Goal: Information Seeking & Learning: Learn about a topic

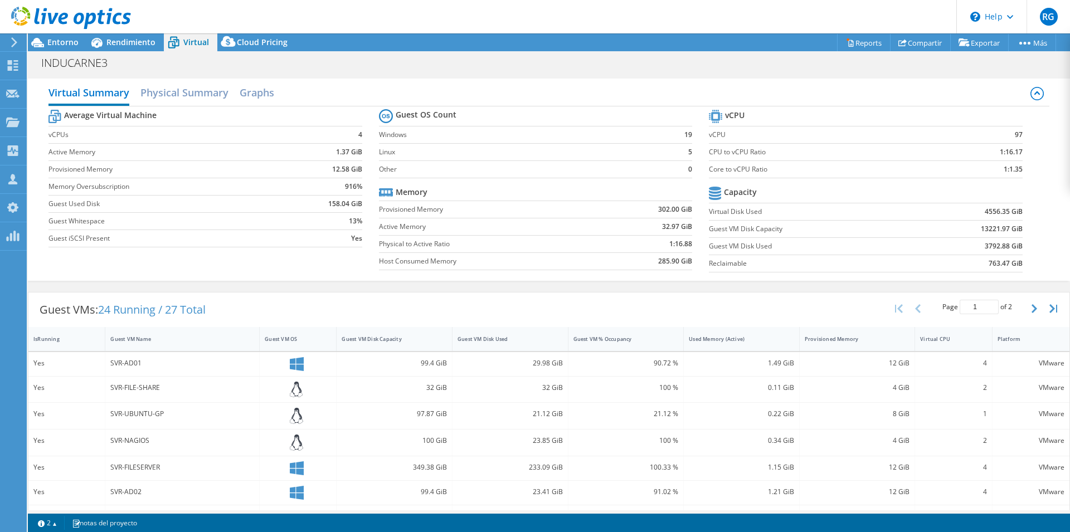
select select "USD"
click at [190, 84] on h2 "Physical Summary" at bounding box center [184, 93] width 88 height 25
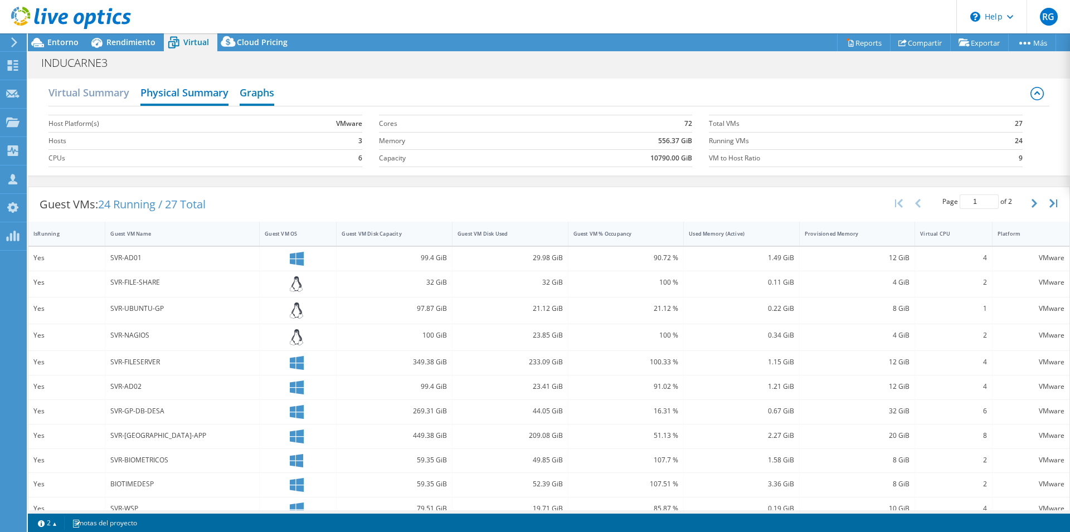
click at [268, 101] on h2 "Graphs" at bounding box center [257, 93] width 35 height 25
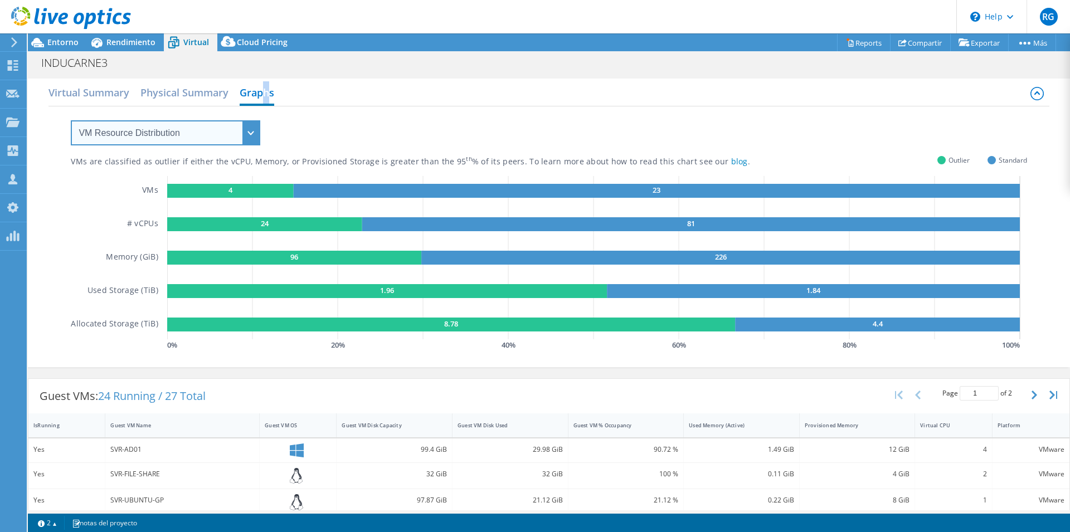
click at [71, 120] on select "VM Resource Distribution Provisioning Contrast Over Provisioning" at bounding box center [166, 132] width 190 height 25
select select "Provisioning Contrast"
click option "Provisioning Contrast" at bounding box center [0, 0] width 0 height 0
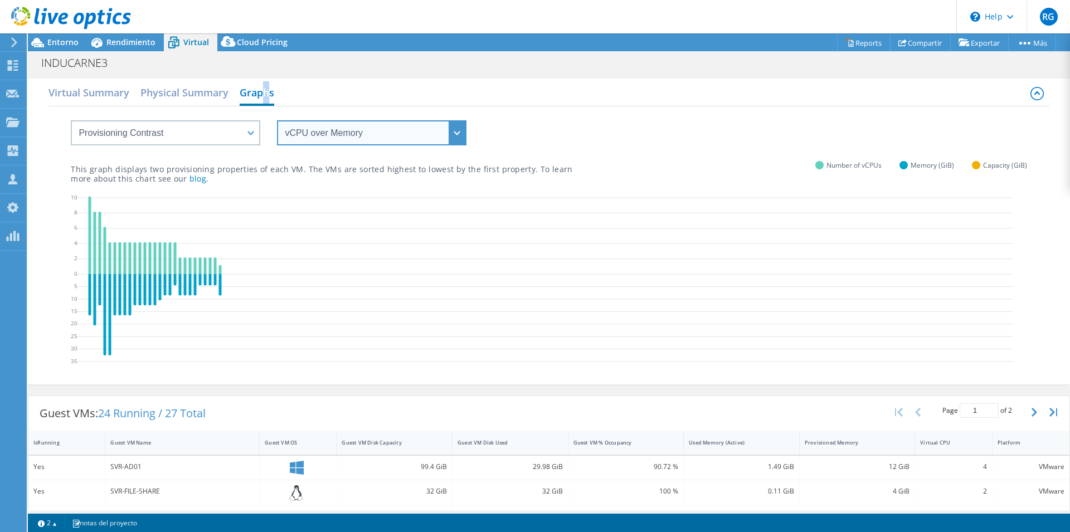
click at [277, 120] on select "vCPU over Memory vCPU over Capacity Memory over vCPU Memory over Capacity Capac…" at bounding box center [372, 132] width 190 height 25
select select "vCPU over Capacity"
click option "vCPU over Capacity" at bounding box center [0, 0] width 0 height 0
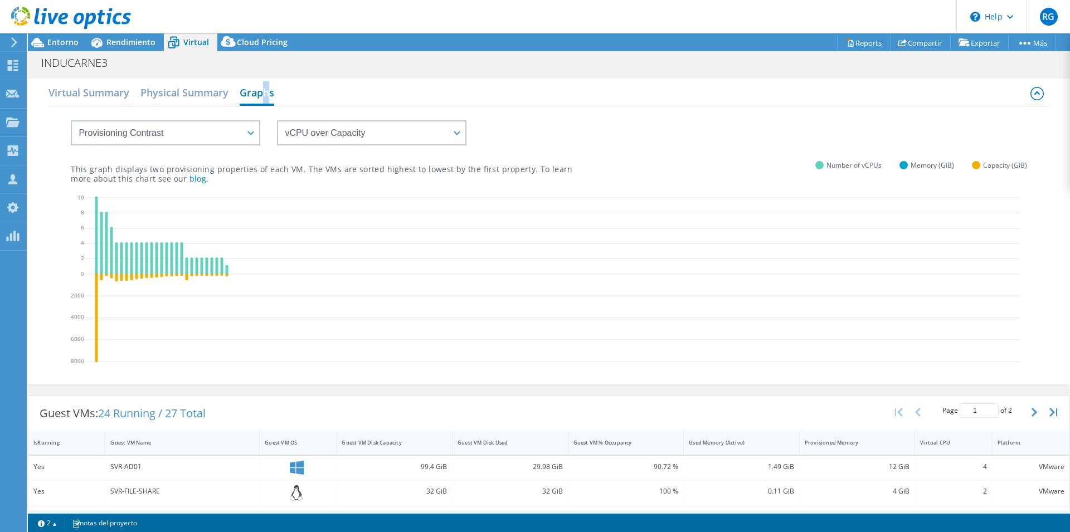
click at [268, 95] on h2 "Graphs" at bounding box center [257, 93] width 35 height 25
click at [268, 98] on h2 "Graphs" at bounding box center [257, 93] width 35 height 25
click at [71, 120] on select "VM Resource Distribution Provisioning Contrast Over Provisioning" at bounding box center [166, 132] width 190 height 25
select select "Over Provisioning"
click option "Over Provisioning" at bounding box center [0, 0] width 0 height 0
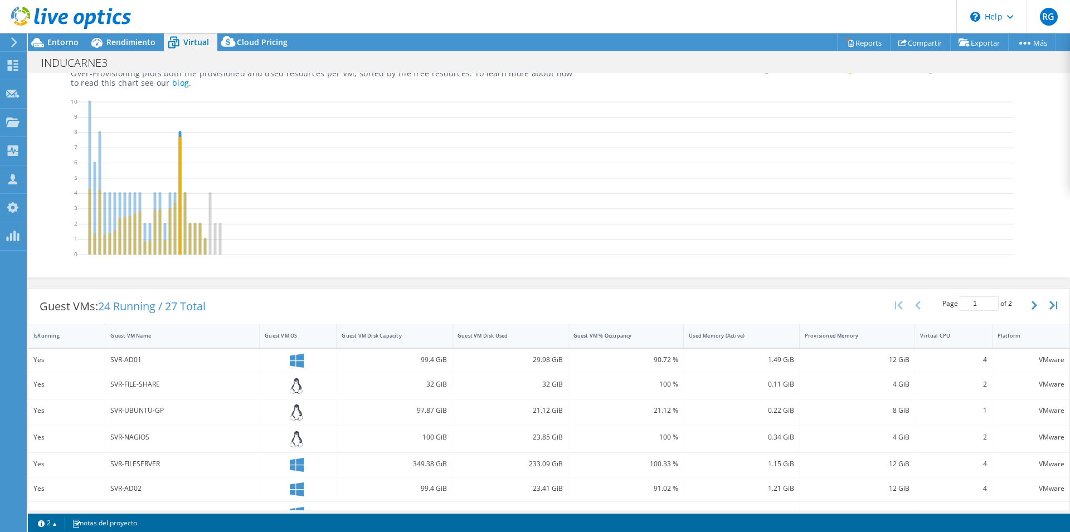
scroll to position [114, 0]
